Goal: Check status: Check status

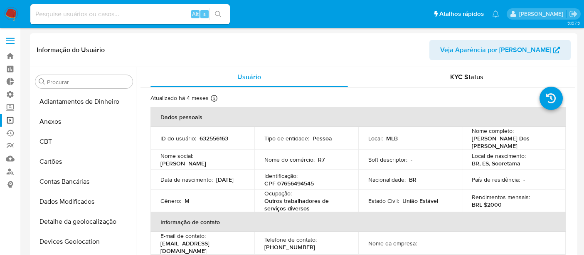
select select "10"
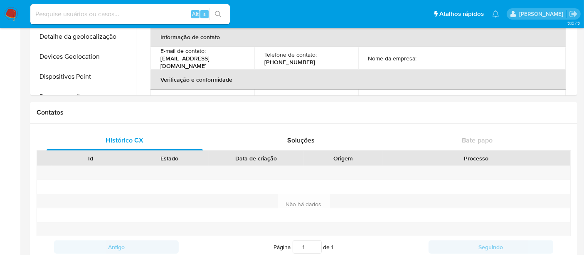
click at [55, 15] on input at bounding box center [130, 14] width 200 height 11
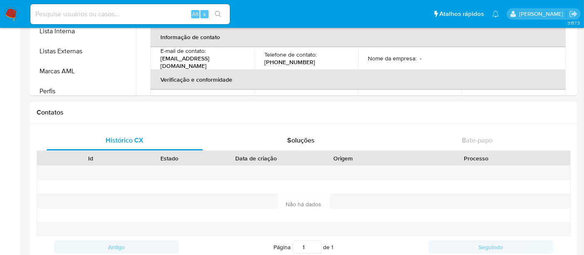
scroll to position [389, 0]
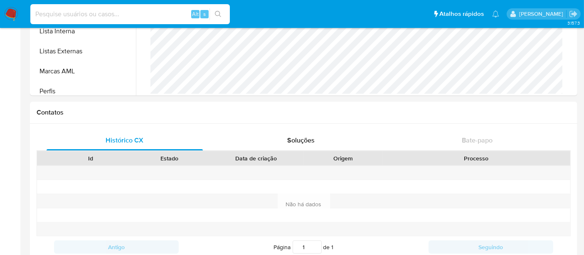
paste input "1496338499"
type input "1496338499"
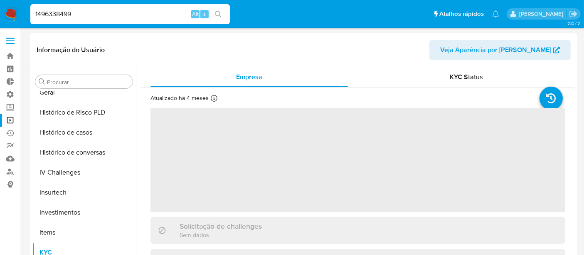
scroll to position [391, 0]
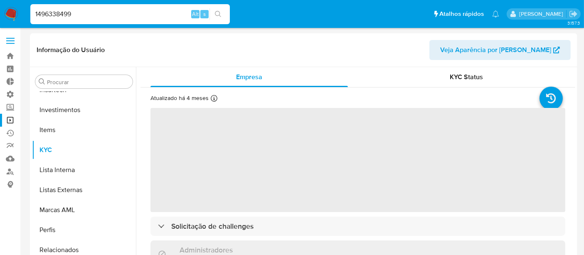
select select "10"
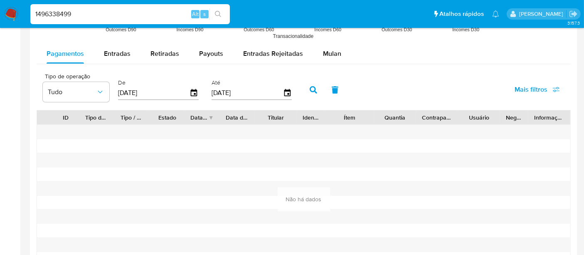
scroll to position [785, 0]
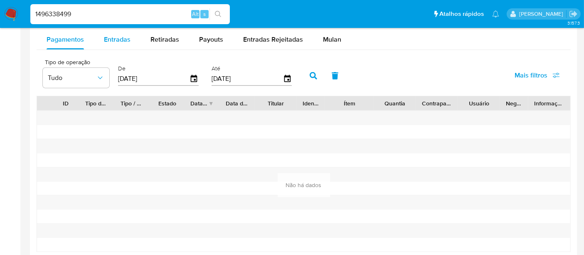
click at [126, 39] on span "Entradas" at bounding box center [117, 40] width 27 height 10
select select "10"
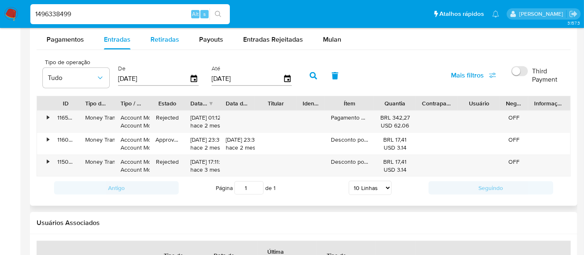
click at [173, 40] on span "Retiradas" at bounding box center [165, 40] width 29 height 10
select select "10"
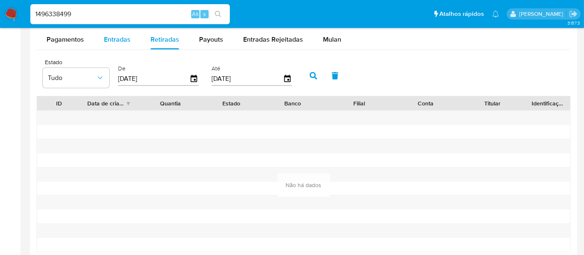
click at [124, 36] on span "Entradas" at bounding box center [117, 40] width 27 height 10
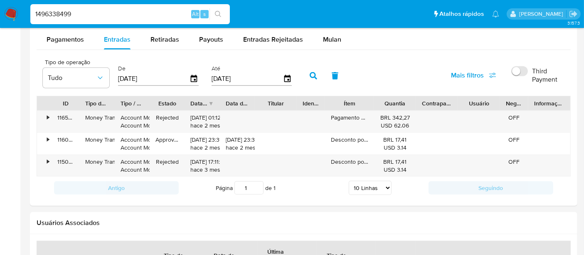
drag, startPoint x: 78, startPoint y: 17, endPoint x: 8, endPoint y: 16, distance: 69.9
click at [8, 16] on nav "Pausado Ver notificaciones 1496338499 Alt s Atalhos rápidos Presiona las siguie…" at bounding box center [292, 14] width 584 height 28
click at [222, 14] on button "search-icon" at bounding box center [218, 14] width 17 height 12
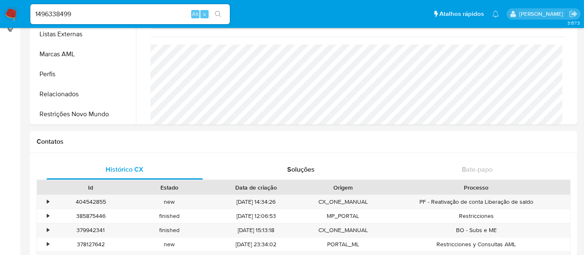
scroll to position [139, 0]
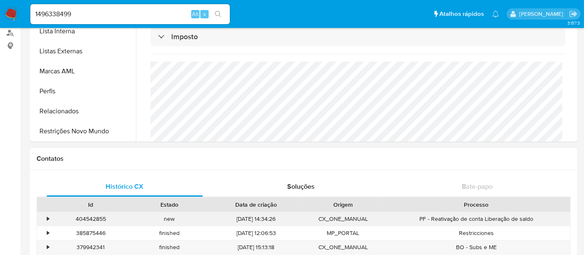
click at [50, 218] on div "•" at bounding box center [44, 219] width 15 height 14
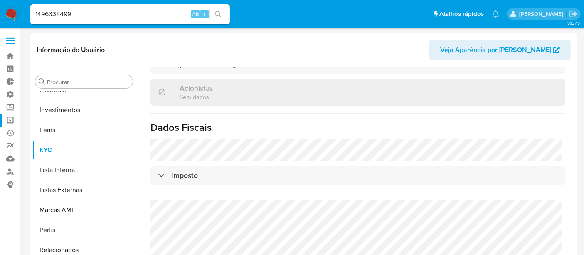
scroll to position [92, 0]
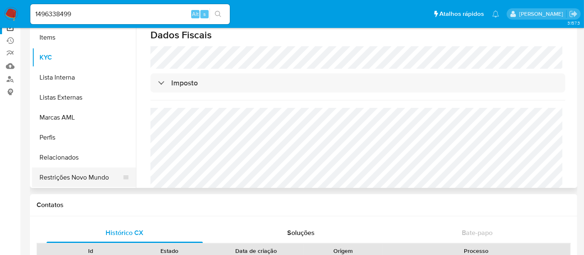
click at [80, 178] on button "Restrições Novo Mundo" at bounding box center [80, 177] width 97 height 20
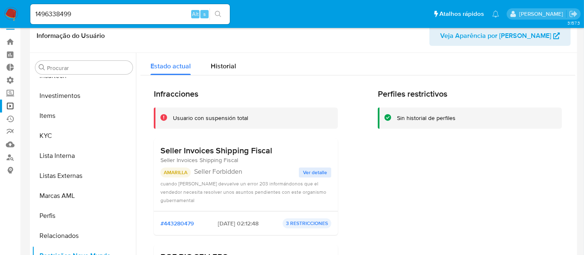
scroll to position [0, 0]
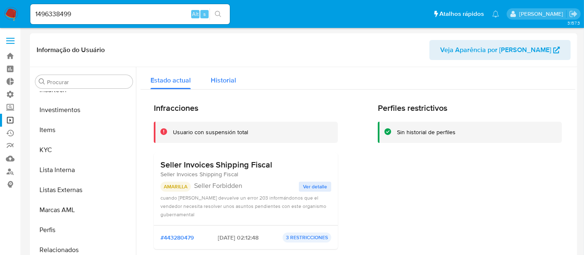
click at [230, 80] on span "Historial" at bounding box center [223, 80] width 25 height 10
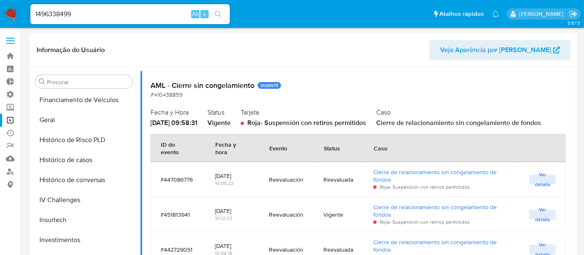
scroll to position [253, 0]
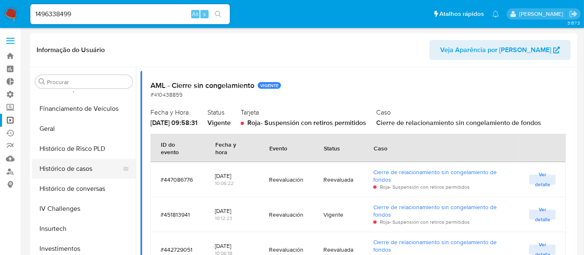
click at [69, 171] on button "Histórico de casos" at bounding box center [80, 168] width 97 height 20
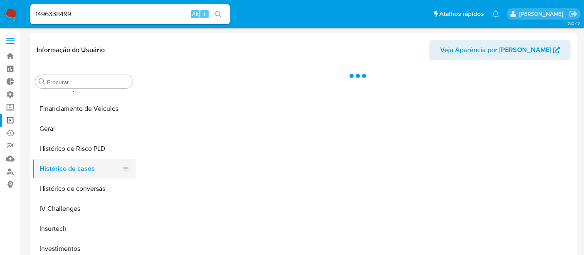
scroll to position [0, 0]
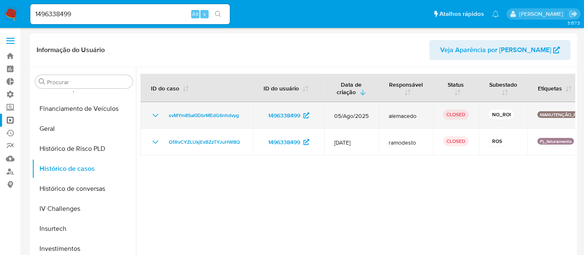
click at [154, 118] on icon "Mostrar/Ocultar" at bounding box center [156, 115] width 10 height 10
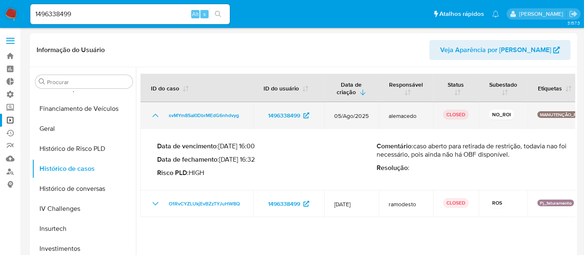
click at [153, 117] on icon "Mostrar/Ocultar" at bounding box center [156, 115] width 10 height 10
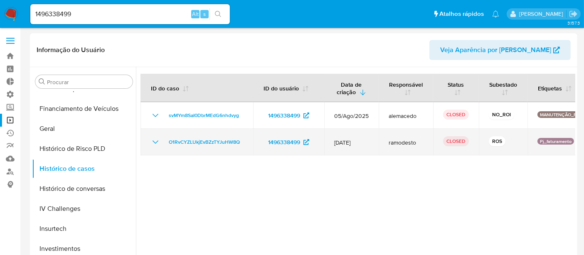
click at [153, 139] on icon "Mostrar/Ocultar" at bounding box center [156, 142] width 10 height 10
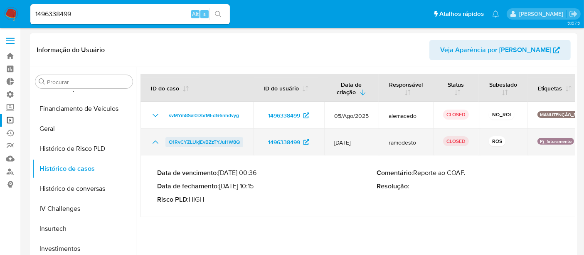
click at [181, 144] on span "O1RvCYZLUkjEvBZzTYJuHW8Q" at bounding box center [204, 142] width 71 height 10
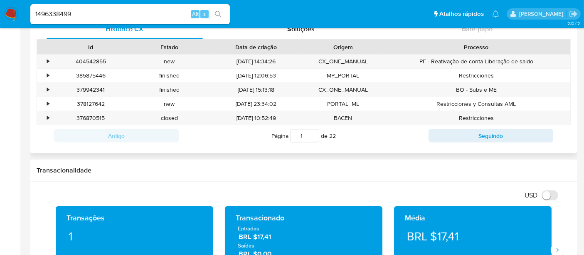
scroll to position [369, 0]
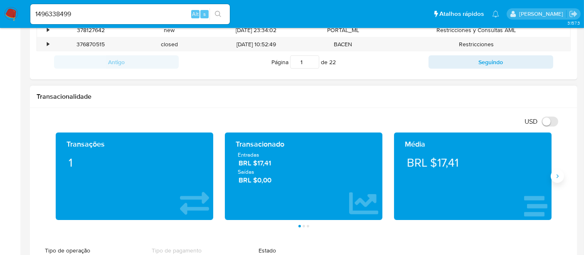
click at [559, 175] on icon "Siguiente" at bounding box center [558, 176] width 7 height 7
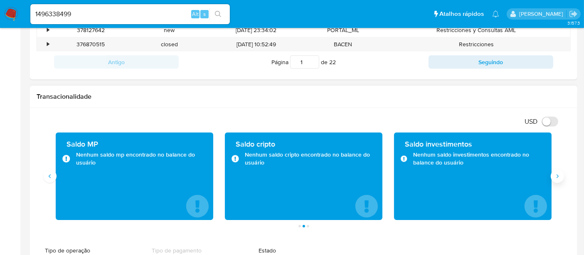
click at [559, 175] on icon "Siguiente" at bounding box center [558, 176] width 7 height 7
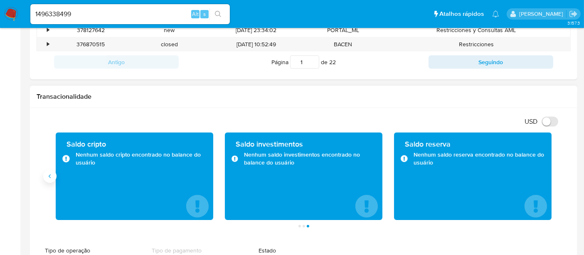
click at [54, 178] on button "Anterior" at bounding box center [49, 175] width 13 height 13
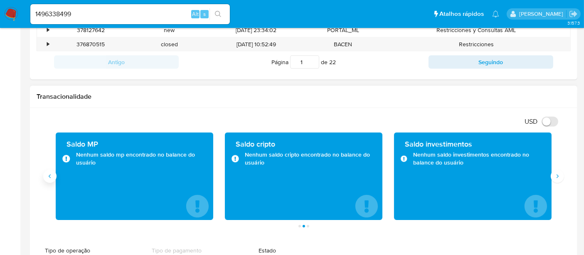
click at [54, 178] on button "Anterior" at bounding box center [49, 175] width 13 height 13
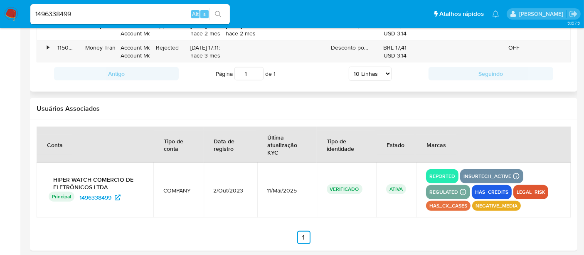
scroll to position [904, 0]
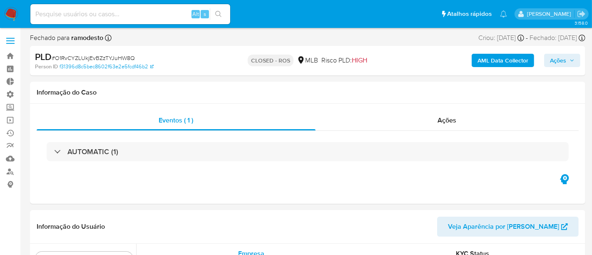
select select "10"
